Goal: Transaction & Acquisition: Book appointment/travel/reservation

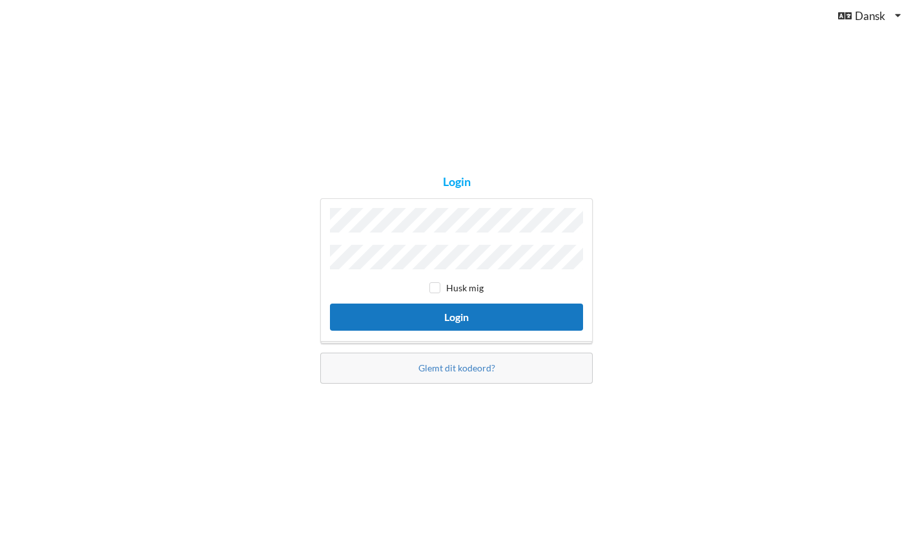
click at [452, 321] on button "Login" at bounding box center [456, 316] width 253 height 26
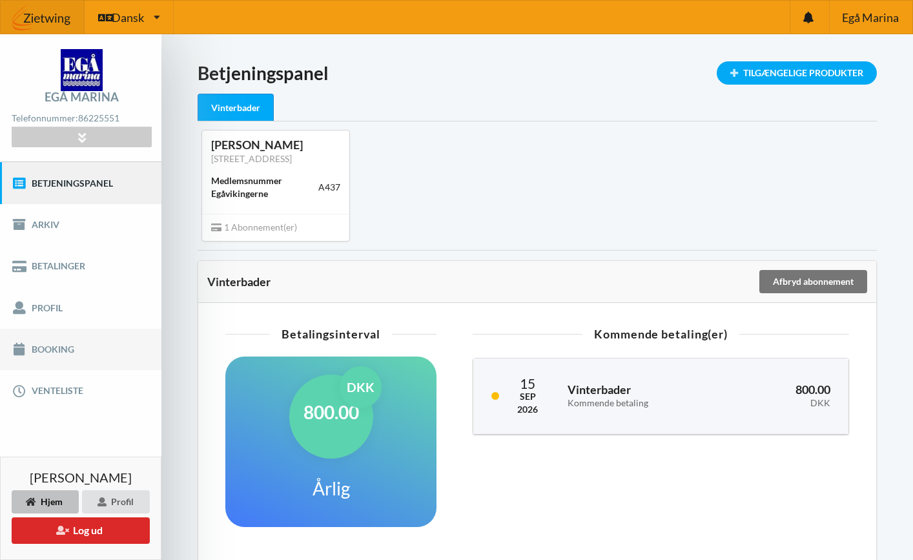
click at [77, 349] on link "Booking" at bounding box center [80, 349] width 161 height 41
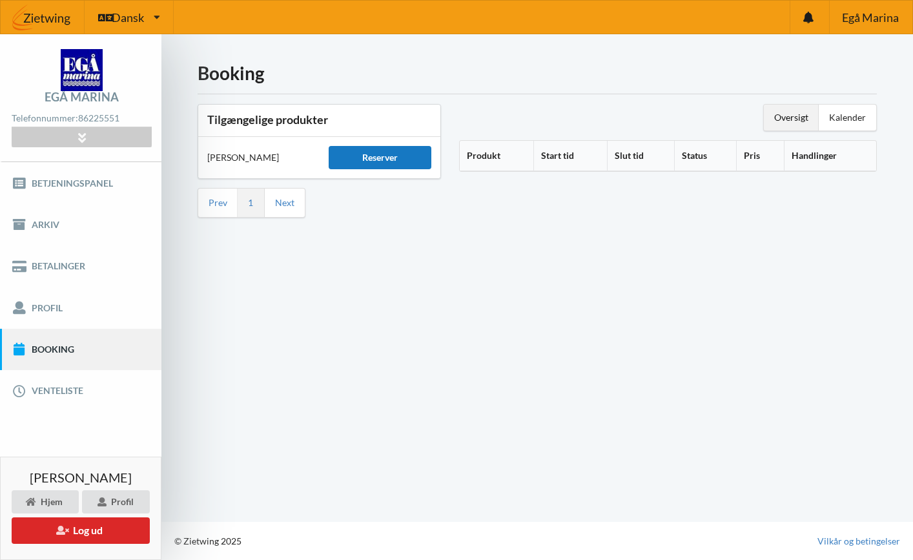
click at [396, 150] on div "Reserver" at bounding box center [380, 157] width 103 height 23
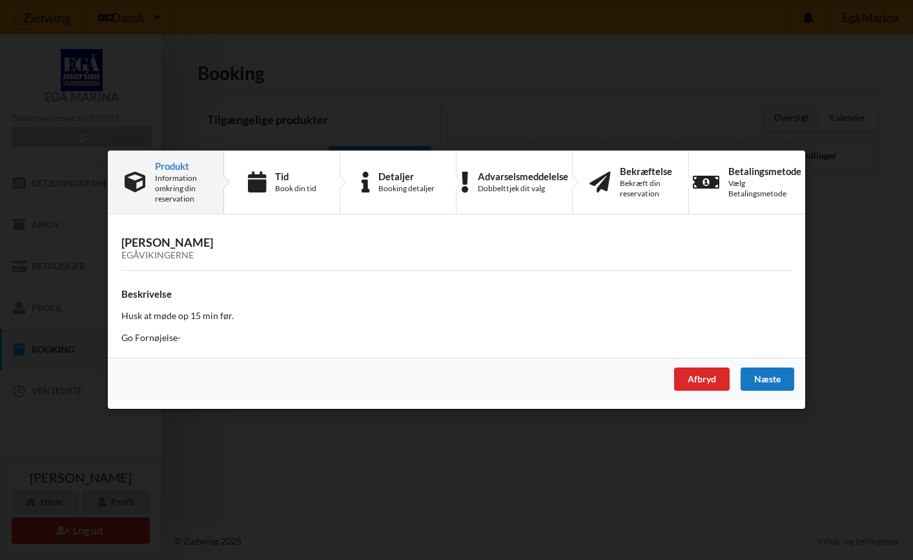
click at [755, 376] on div "Næste" at bounding box center [767, 379] width 54 height 23
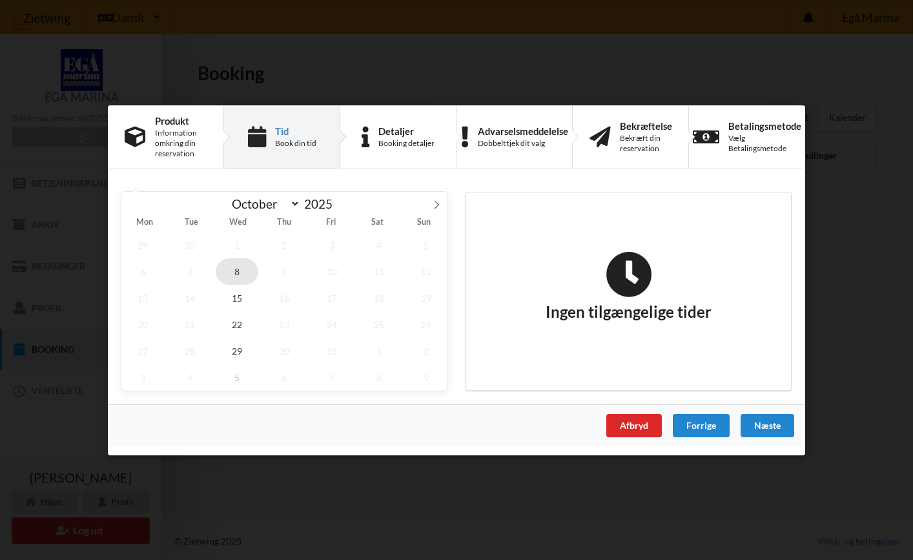
click at [236, 263] on span "8" at bounding box center [237, 271] width 43 height 26
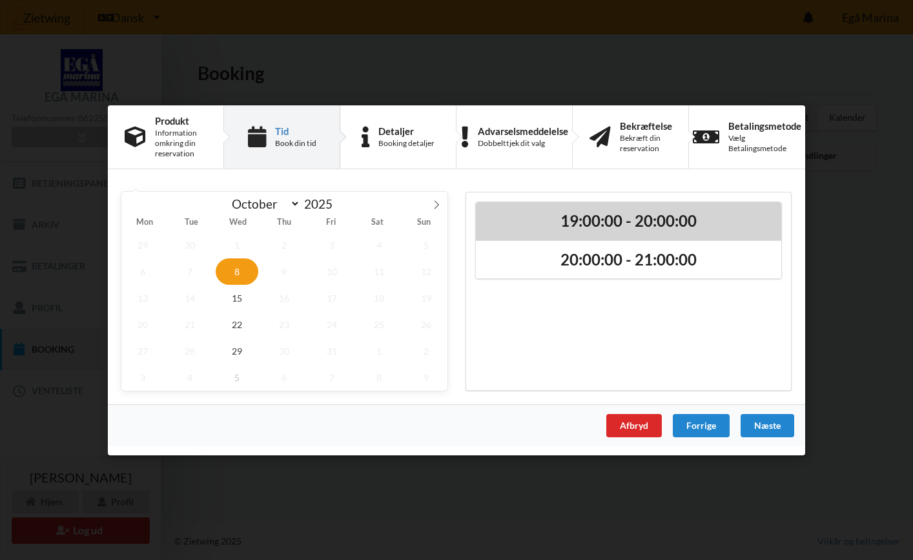
click at [614, 232] on div "19:00:00 - 20:00:00" at bounding box center [628, 220] width 305 height 38
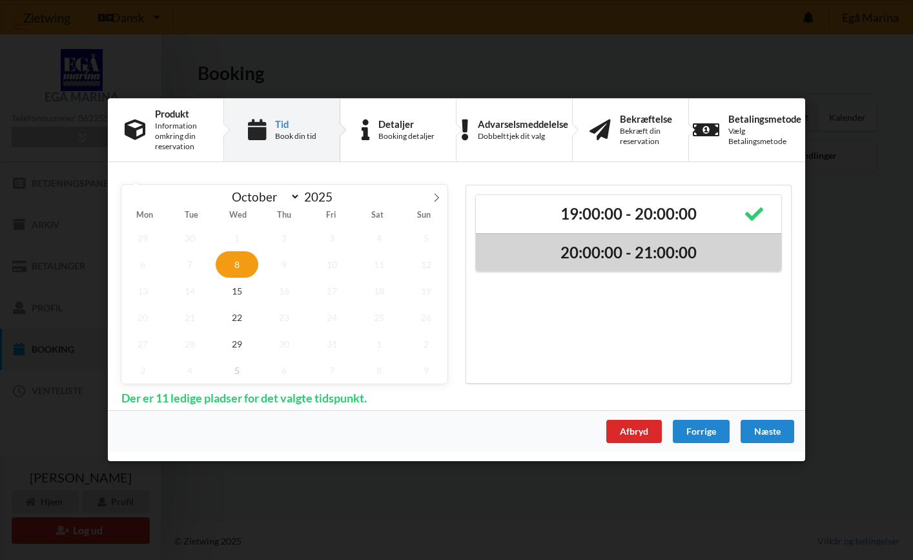
click at [725, 264] on div "20:00:00 - 21:00:00" at bounding box center [628, 252] width 305 height 39
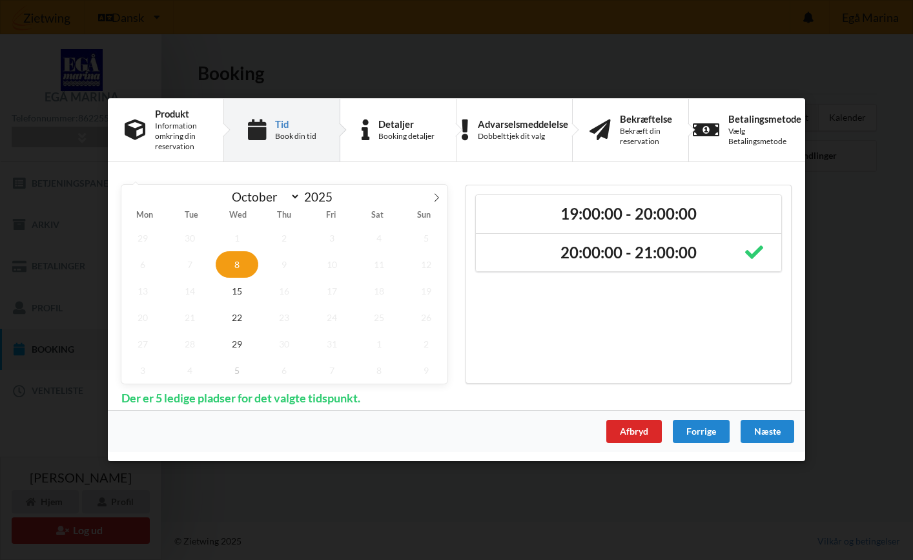
click at [757, 33] on div "Er du sikker på du vil logge ud? Nej Ja Vilkår og betingelser Brugerbetingelser…" at bounding box center [456, 280] width 913 height 560
